Goal: Information Seeking & Learning: Learn about a topic

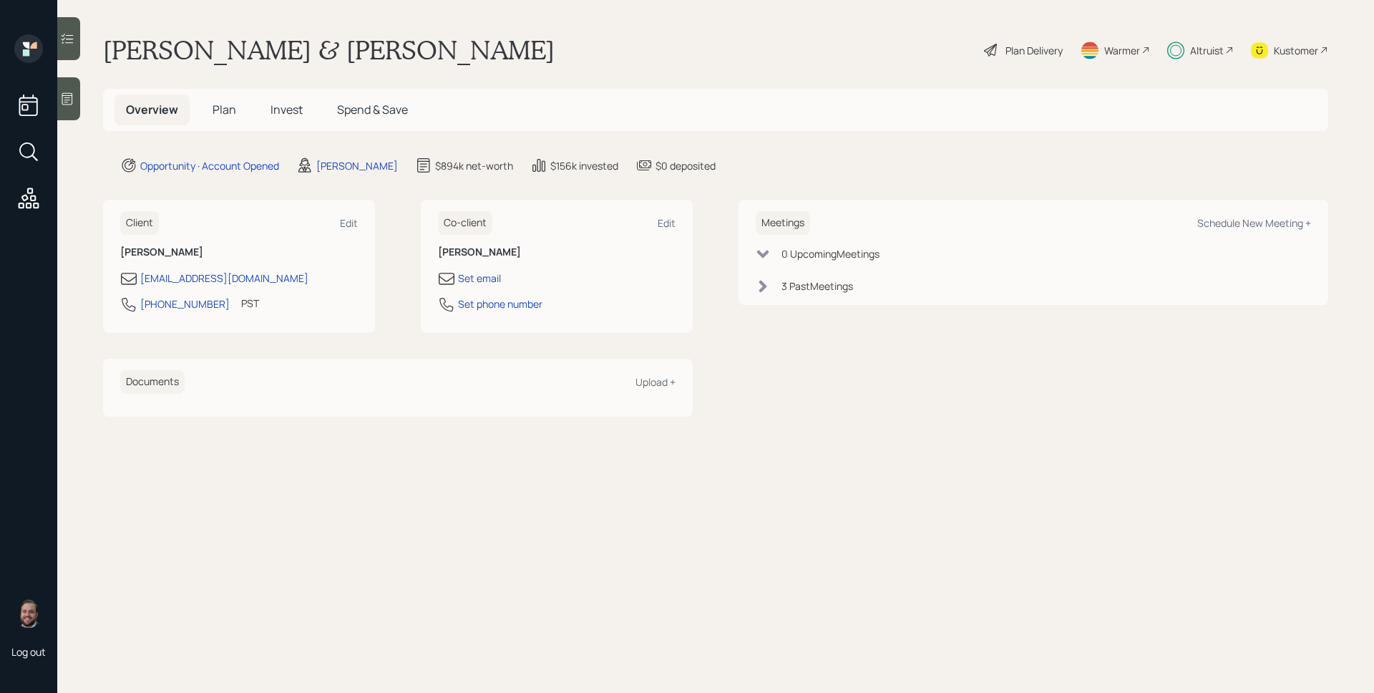
click at [291, 102] on span "Invest" at bounding box center [286, 110] width 32 height 16
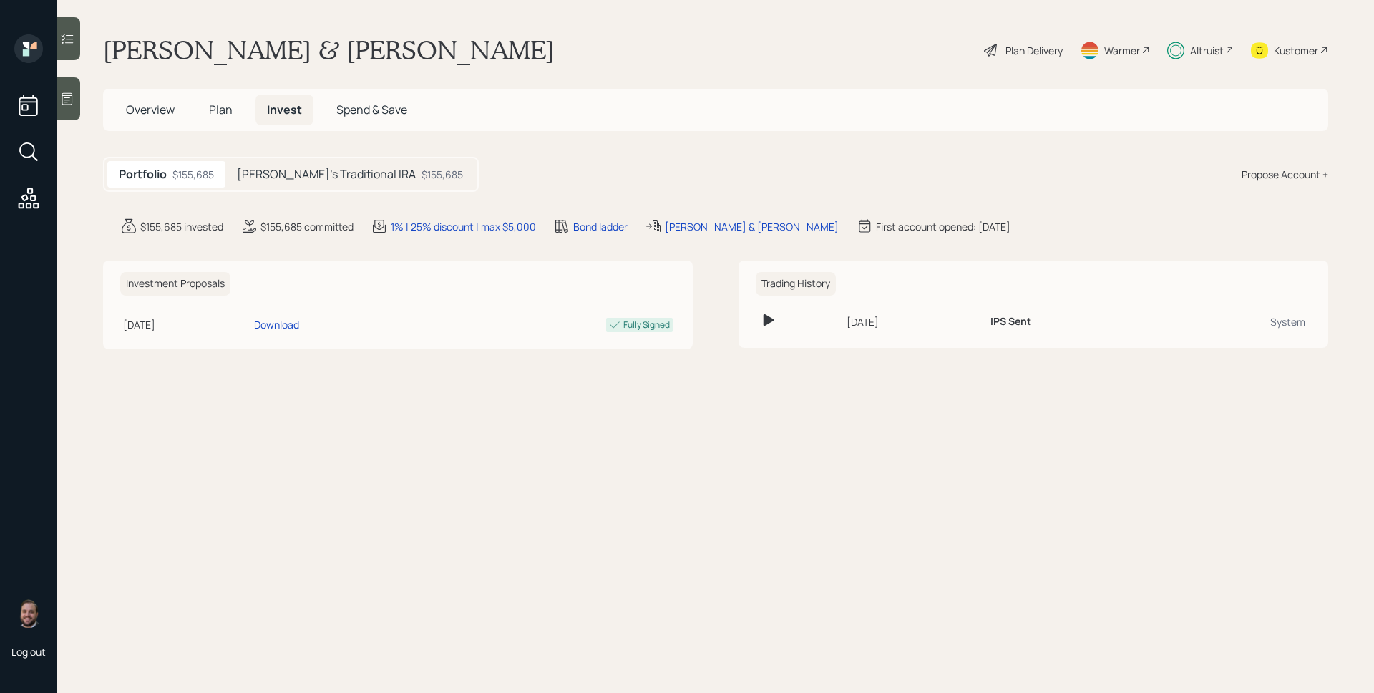
click at [318, 170] on h5 "[PERSON_NAME]'s Traditional IRA" at bounding box center [326, 174] width 179 height 14
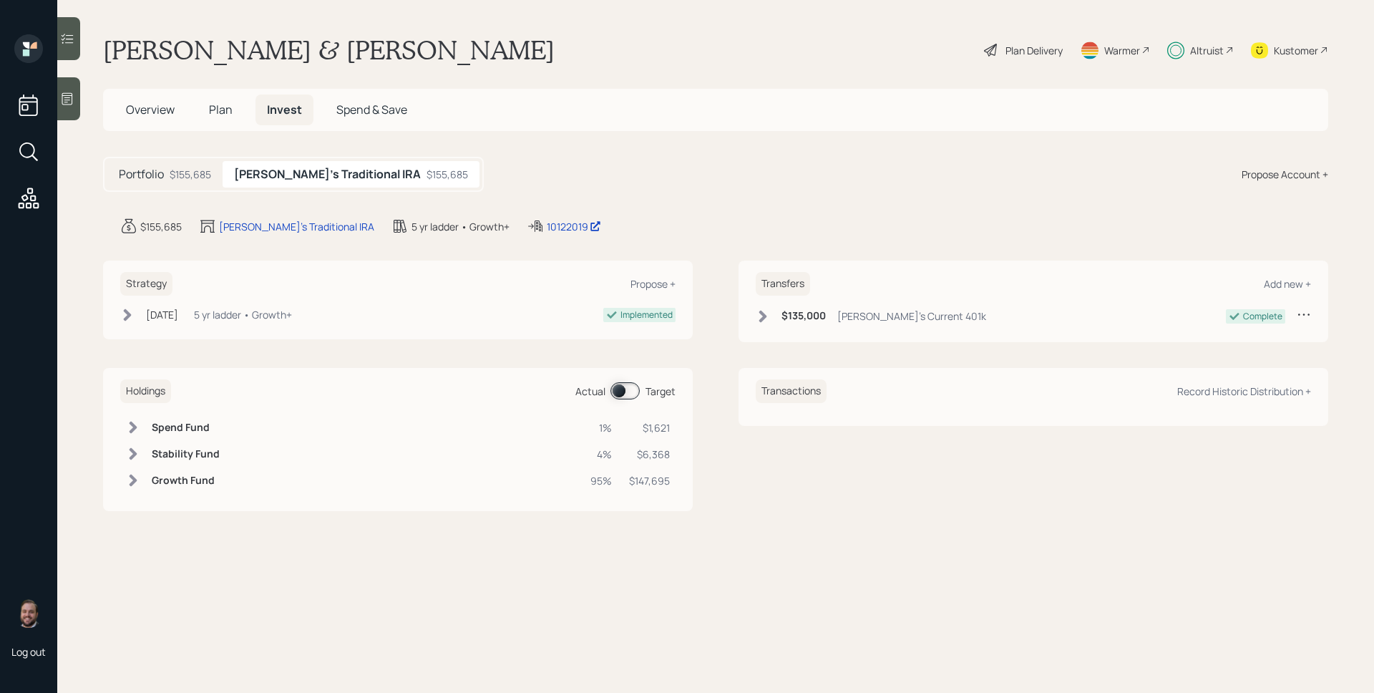
click at [186, 479] on h6 "Growth Fund" at bounding box center [186, 480] width 68 height 12
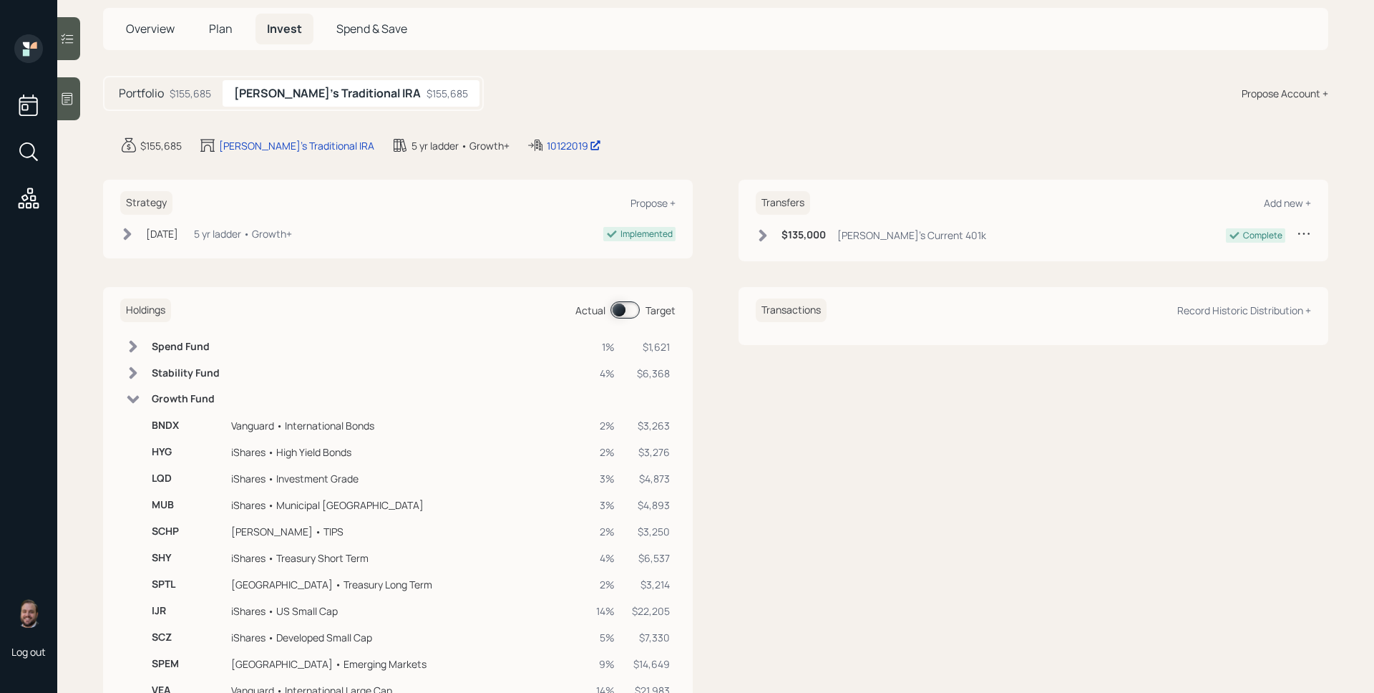
scroll to position [164, 0]
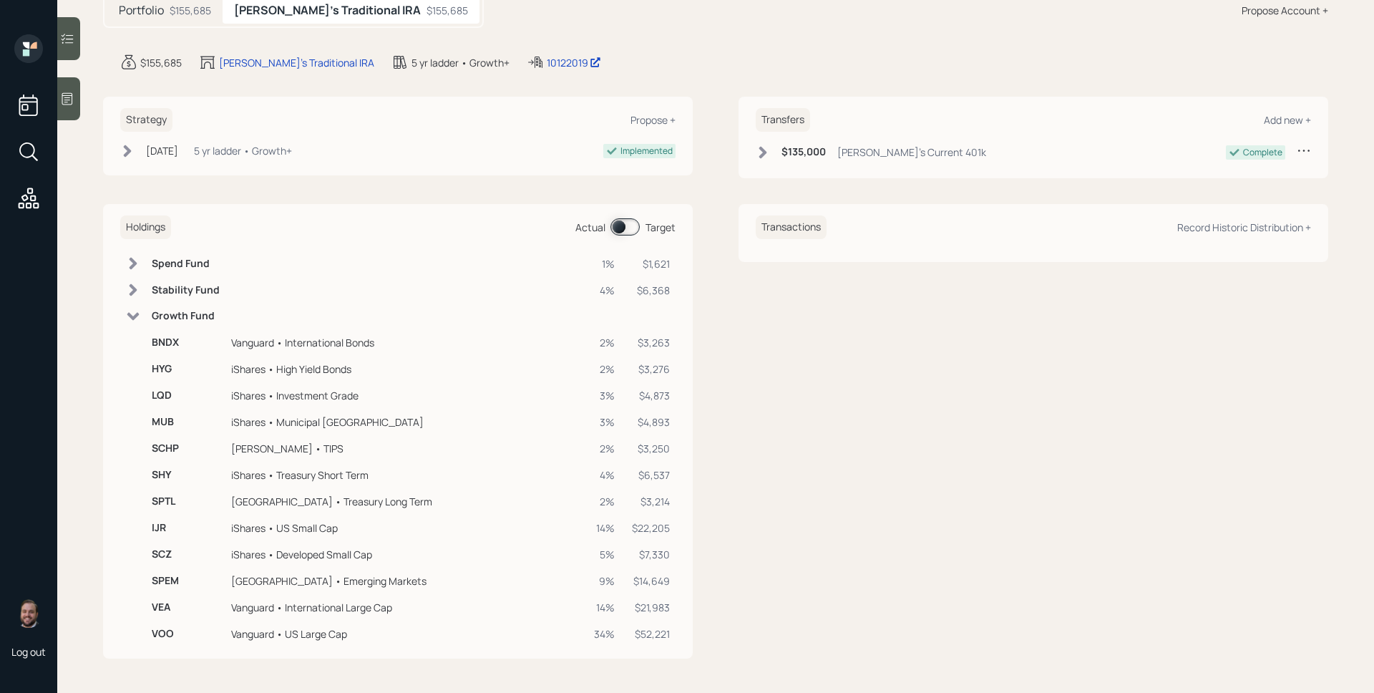
click at [614, 225] on span at bounding box center [624, 226] width 29 height 17
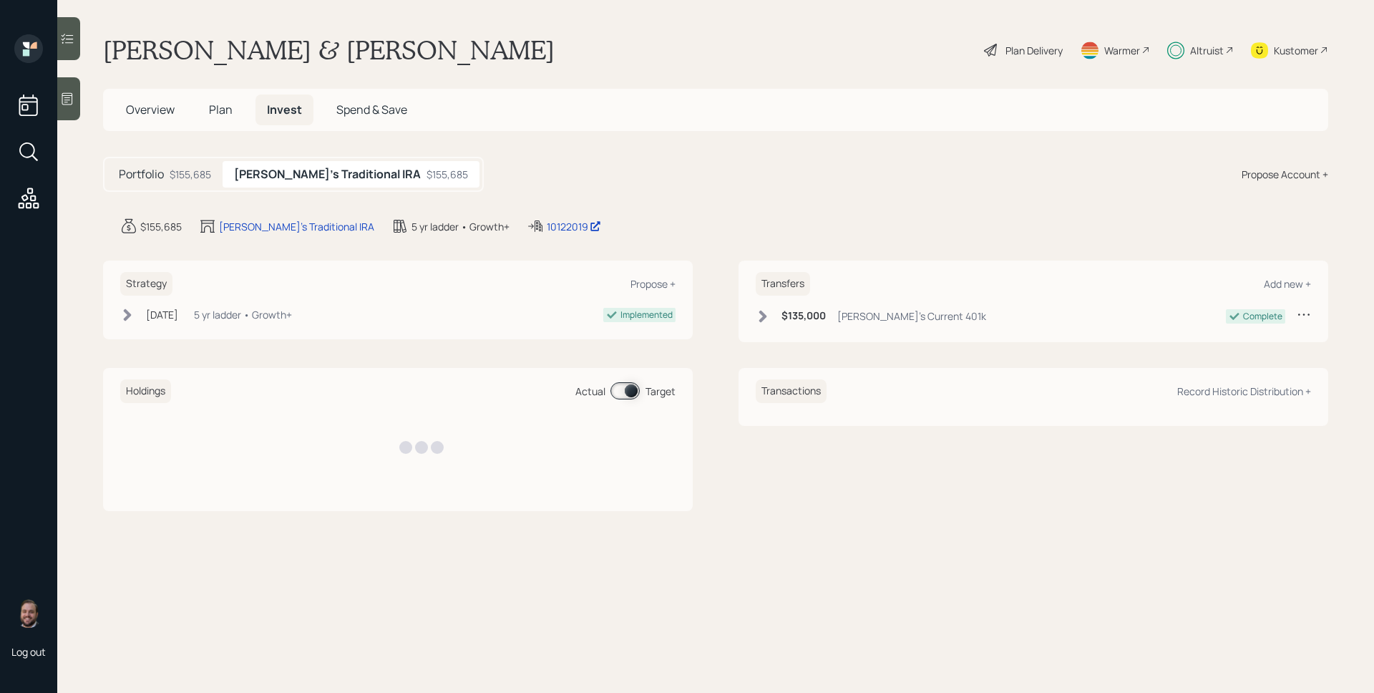
scroll to position [0, 0]
click at [155, 455] on h6 "Bond Ladder" at bounding box center [183, 454] width 63 height 12
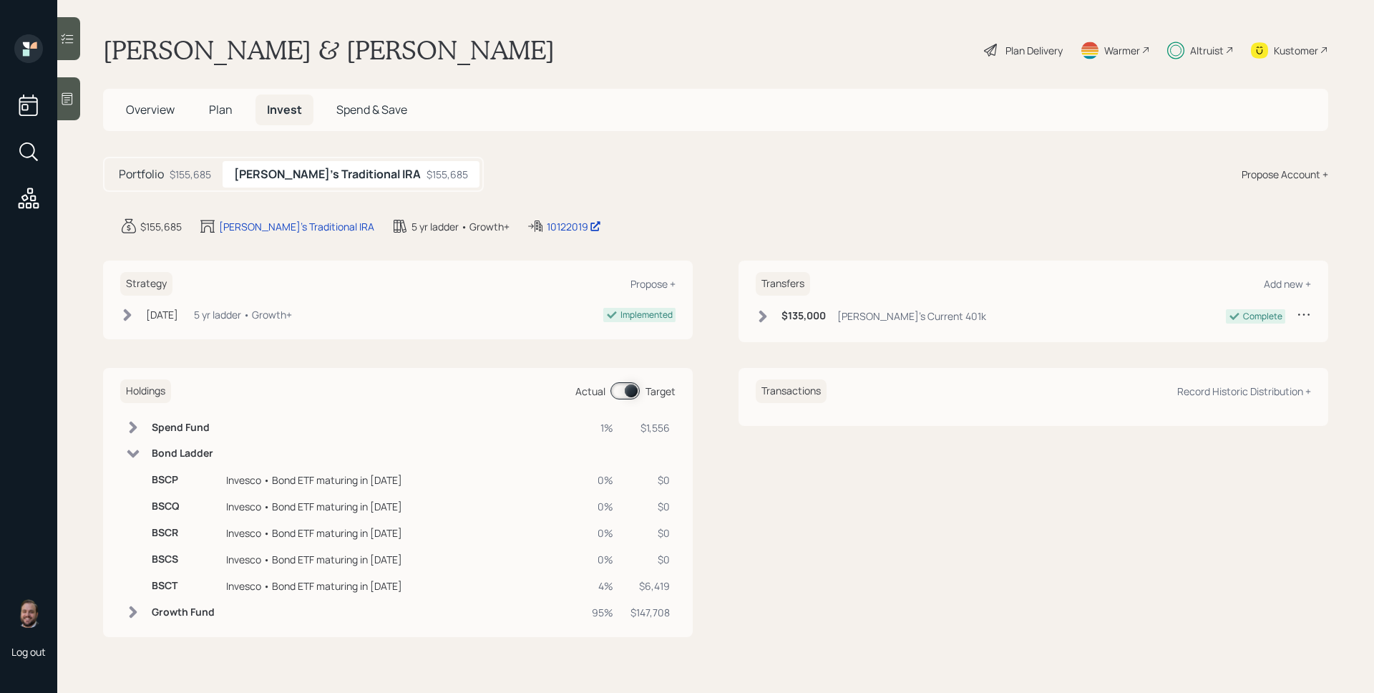
click at [628, 386] on span at bounding box center [624, 390] width 29 height 17
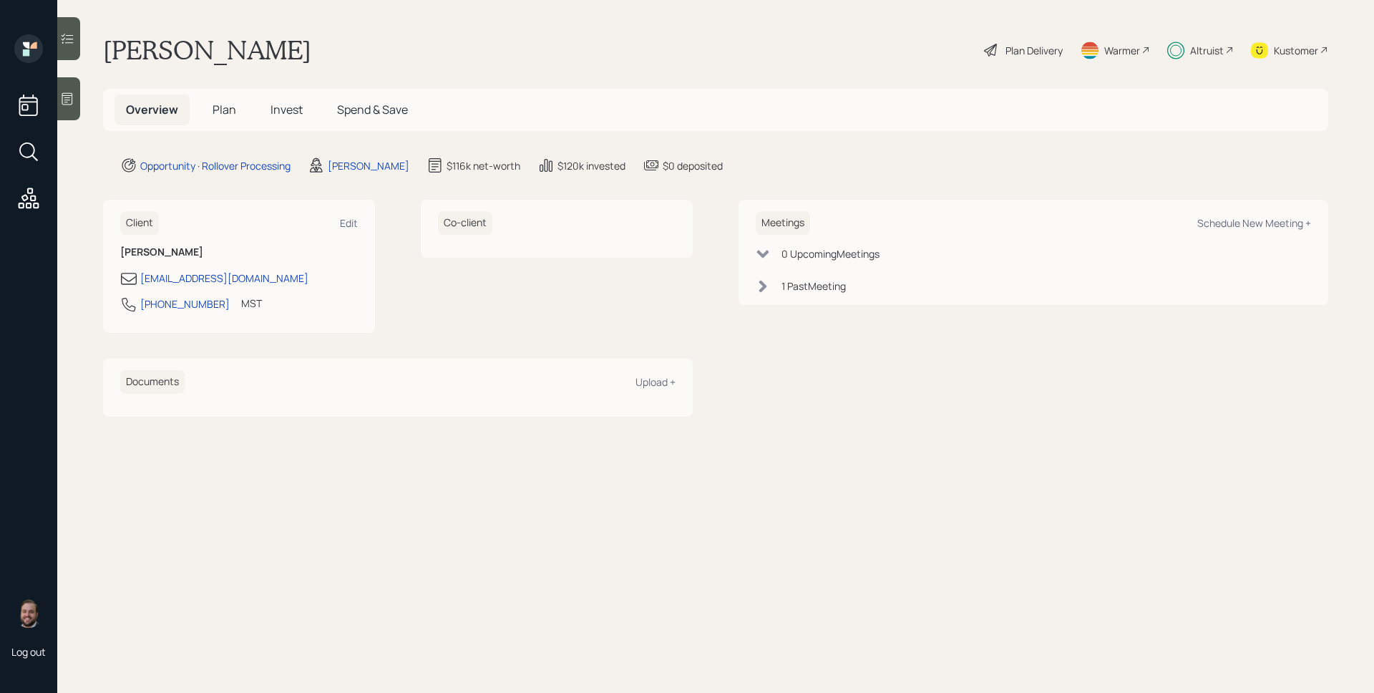
click at [1218, 48] on div "Altruist" at bounding box center [1207, 50] width 34 height 15
